Goal: Information Seeking & Learning: Learn about a topic

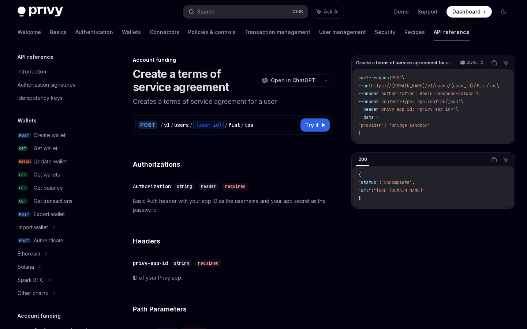
scroll to position [172, 0]
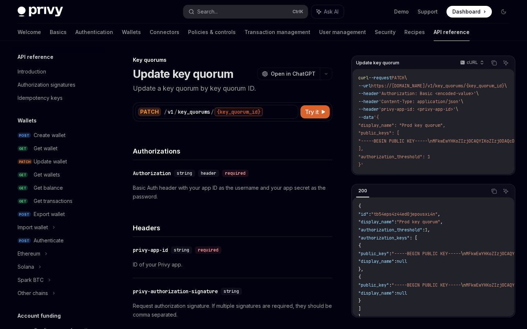
scroll to position [433, 0]
